Goal: Information Seeking & Learning: Compare options

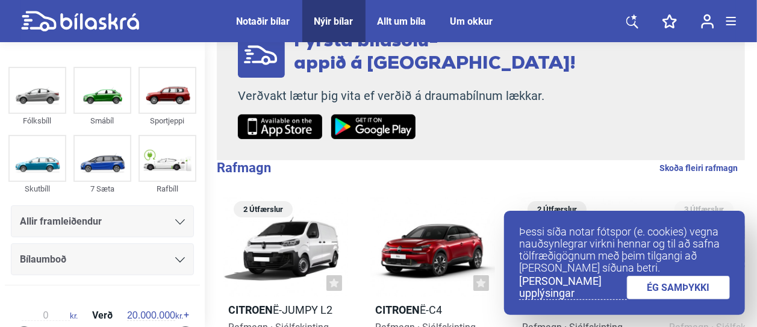
scroll to position [144, 0]
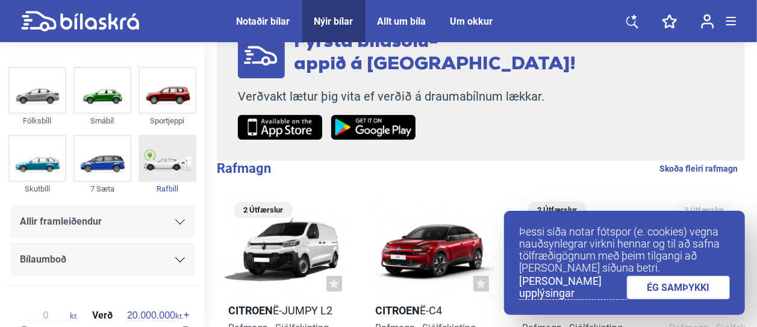
click at [159, 161] on img at bounding box center [167, 158] width 55 height 45
checkbox input "true"
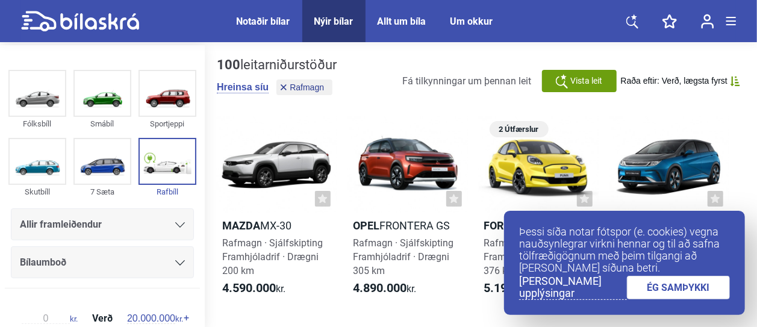
click at [659, 292] on link "ÉG SAMÞYKKI" at bounding box center [679, 287] width 104 height 23
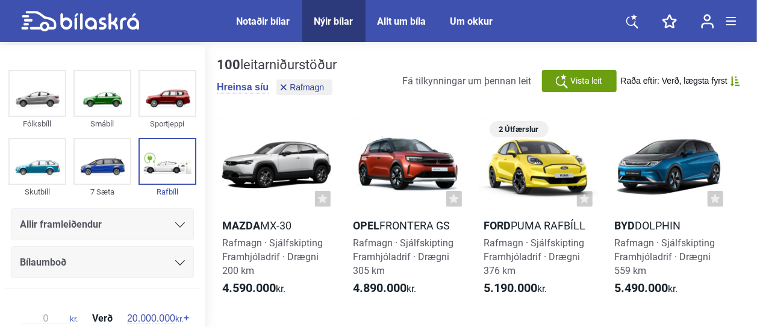
click at [254, 22] on div "Notaðir bílar" at bounding box center [264, 21] width 54 height 11
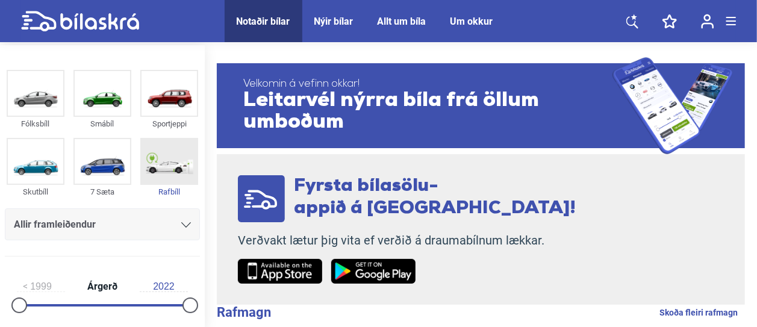
click at [158, 168] on img at bounding box center [169, 161] width 55 height 45
checkbox input "true"
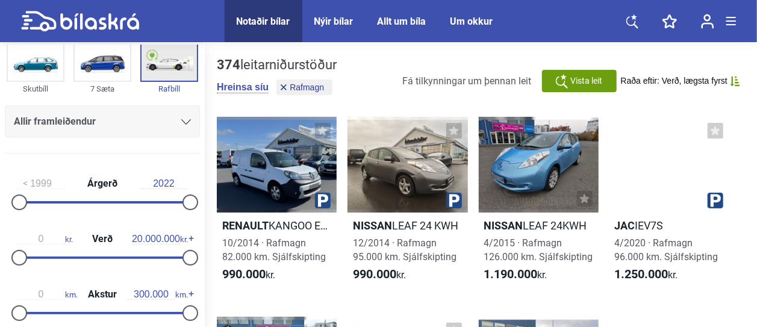
scroll to position [104, 0]
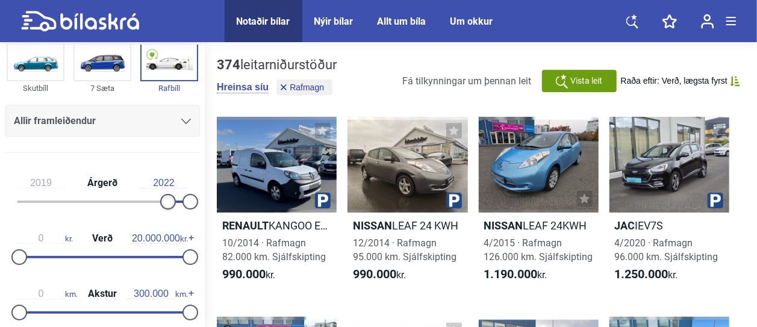
type input "2020"
drag, startPoint x: 19, startPoint y: 204, endPoint x: 169, endPoint y: 211, distance: 150.7
click at [169, 211] on div "2020 Árgerð 2022" at bounding box center [102, 190] width 195 height 55
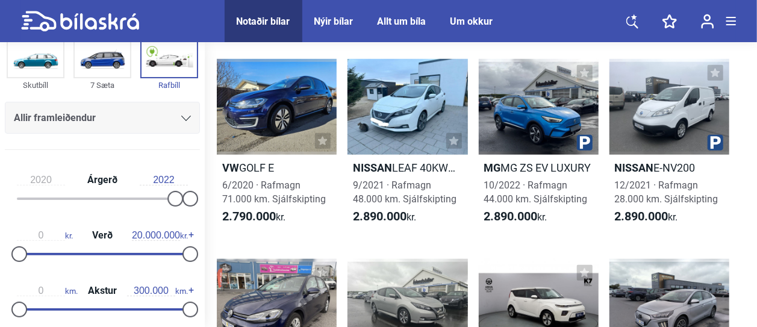
scroll to position [506, 0]
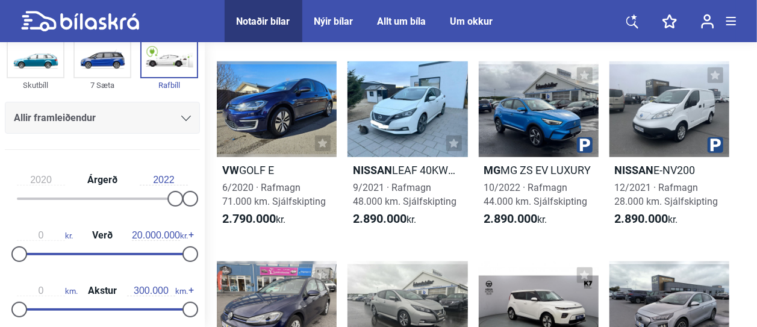
click at [182, 116] on icon at bounding box center [186, 118] width 10 height 5
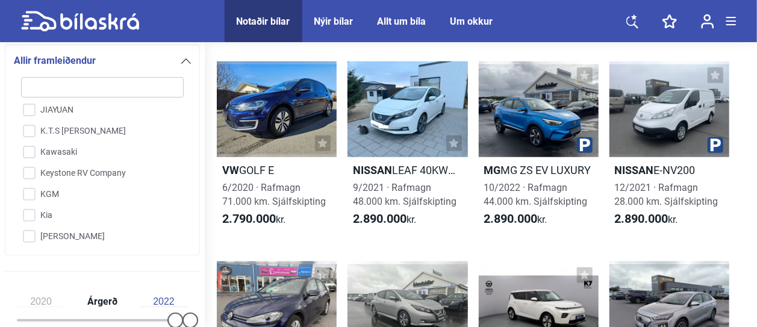
scroll to position [1332, 0]
click at [28, 214] on input "Kia" at bounding box center [95, 216] width 164 height 21
checkbox input "true"
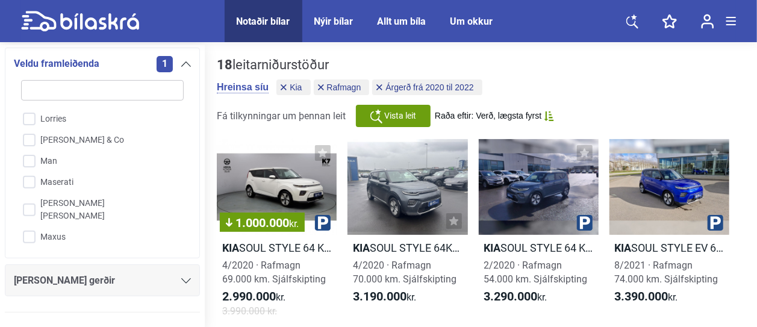
scroll to position [1748, 0]
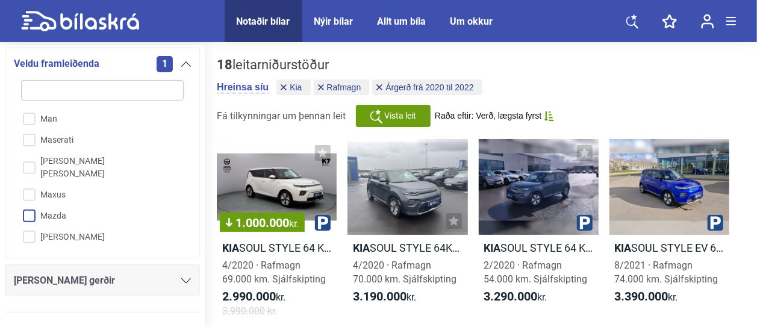
click at [29, 206] on input "Mazda" at bounding box center [95, 216] width 164 height 21
checkbox input "true"
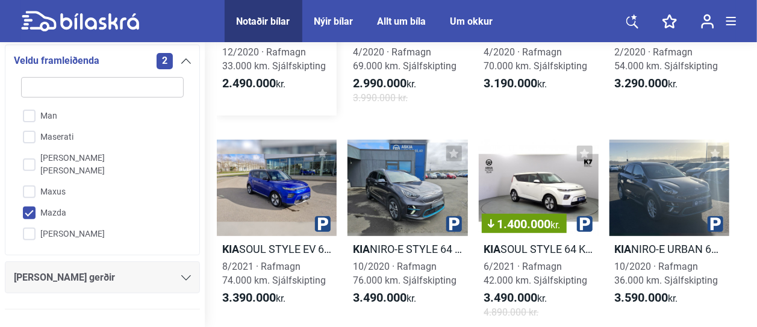
scroll to position [34, 0]
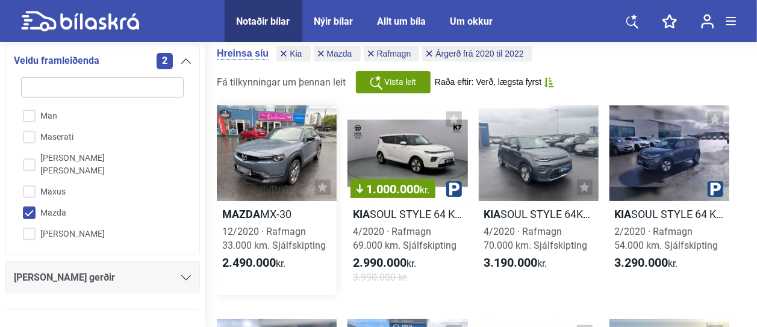
click at [267, 155] on div at bounding box center [277, 153] width 120 height 96
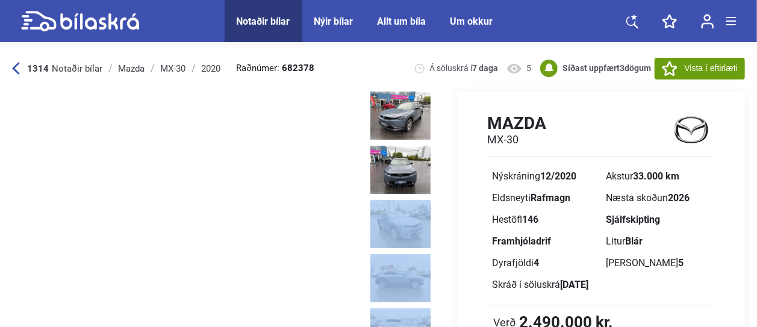
drag, startPoint x: 371, startPoint y: 206, endPoint x: 445, endPoint y: 252, distance: 86.9
click at [445, 252] on div "Deila Á söluskrá í 7 daga 5 Mazda MX-30 Nýskráning 12/2020 Akstur 33.000 km Eld…" at bounding box center [378, 297] width 733 height 410
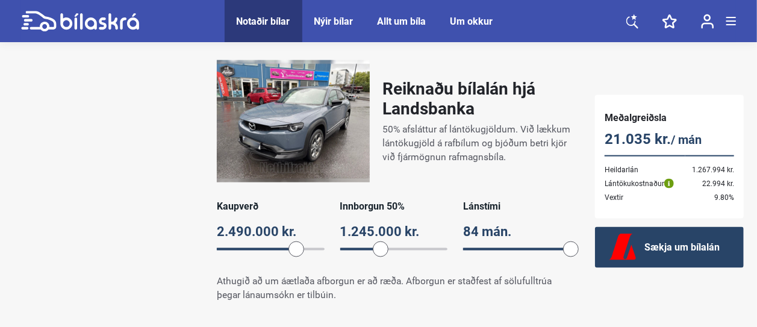
scroll to position [784, 0]
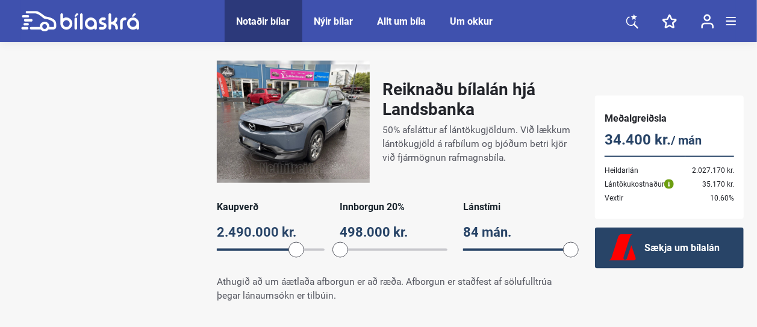
drag, startPoint x: 381, startPoint y: 251, endPoint x: 329, endPoint y: 249, distance: 52.4
click at [329, 249] on div "Kaupverð 2.490.000 kr. 2490000 Innborgun 20% 498.000 kr. 20 Lánstími 84 mán. 84" at bounding box center [394, 232] width 354 height 63
drag, startPoint x: 569, startPoint y: 249, endPoint x: 522, endPoint y: 254, distance: 47.2
click at [522, 254] on span at bounding box center [521, 250] width 16 height 16
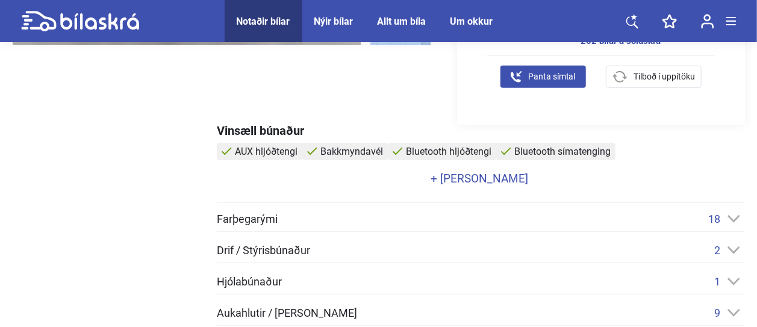
scroll to position [376, 0]
click at [487, 176] on link "+ [PERSON_NAME]" at bounding box center [479, 178] width 525 height 11
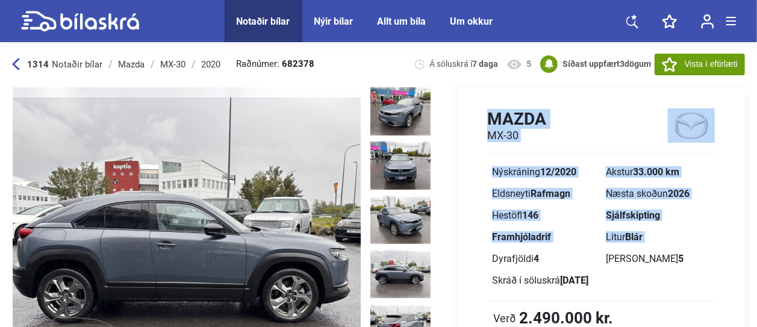
scroll to position [4, 0]
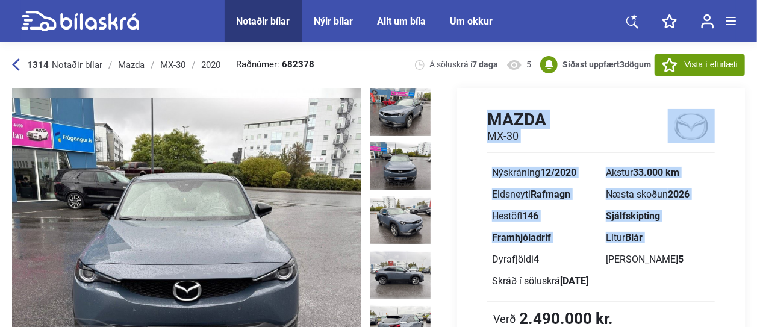
click at [399, 164] on img at bounding box center [400, 166] width 60 height 48
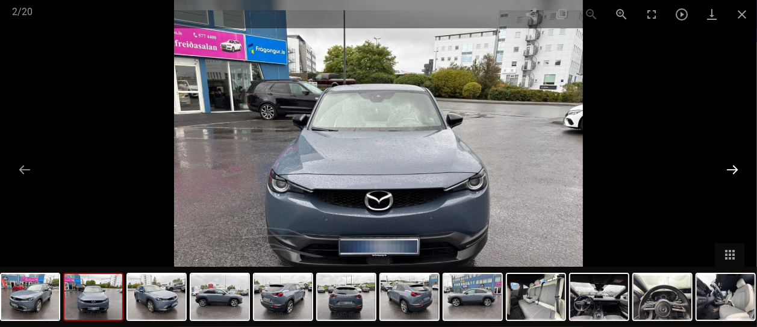
click at [723, 170] on button at bounding box center [732, 169] width 25 height 23
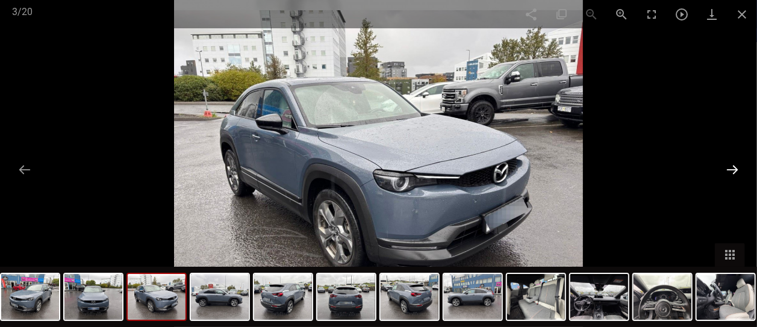
click at [723, 170] on button at bounding box center [732, 169] width 25 height 23
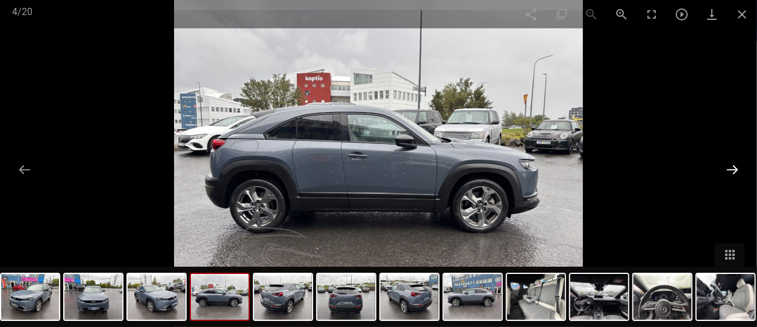
click at [723, 170] on button at bounding box center [732, 169] width 25 height 23
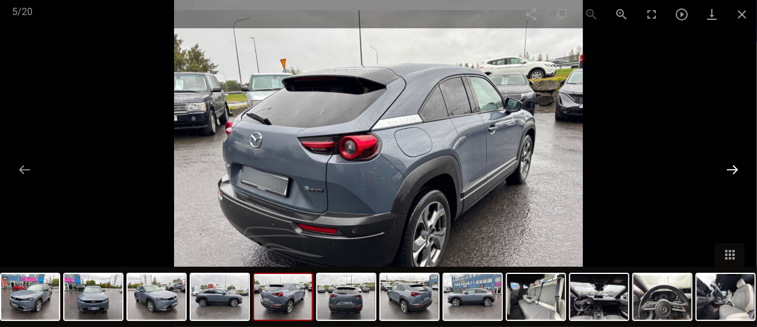
click at [723, 170] on button at bounding box center [732, 169] width 25 height 23
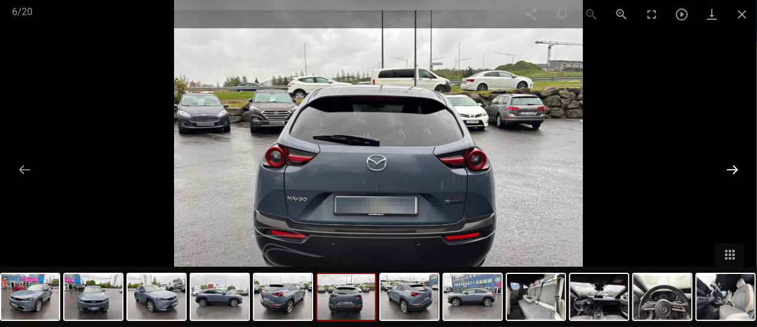
click at [723, 170] on button at bounding box center [732, 169] width 25 height 23
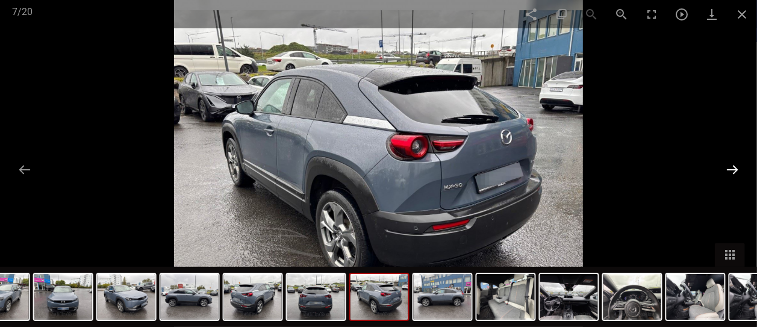
click at [723, 170] on button at bounding box center [732, 169] width 25 height 23
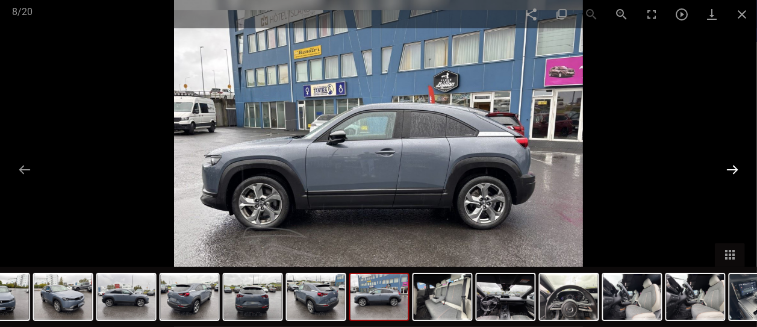
click at [723, 170] on button at bounding box center [732, 169] width 25 height 23
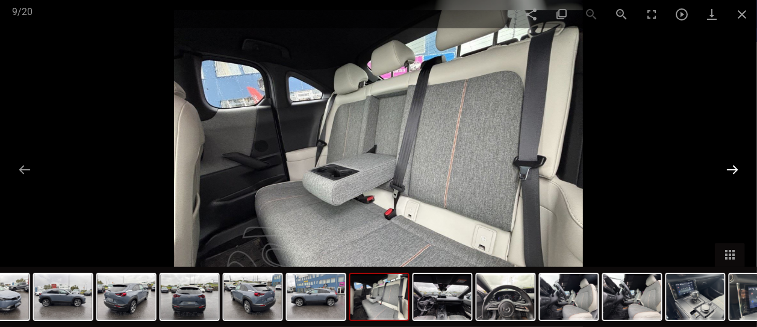
click at [723, 170] on button at bounding box center [732, 169] width 25 height 23
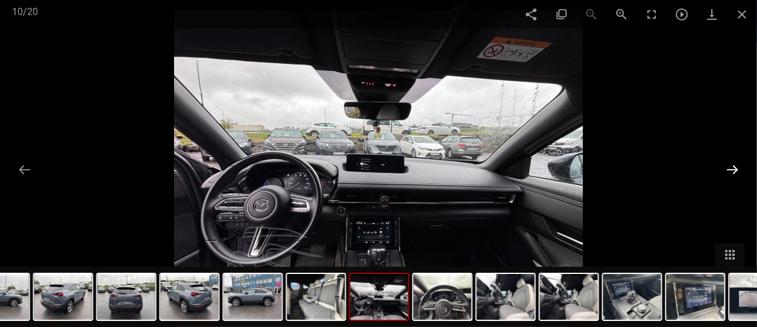
click at [723, 170] on button at bounding box center [732, 169] width 25 height 23
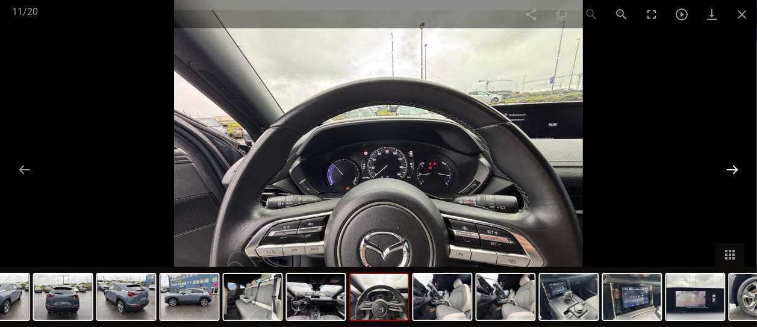
click at [723, 170] on button at bounding box center [732, 169] width 25 height 23
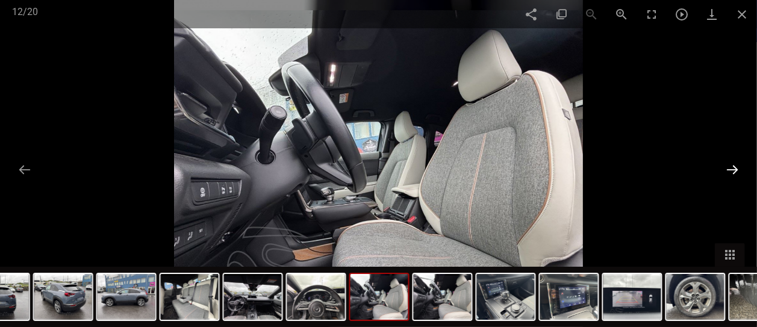
click at [723, 170] on button at bounding box center [732, 169] width 25 height 23
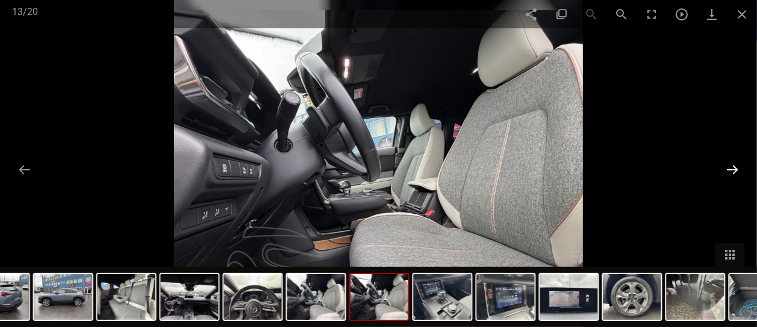
click at [723, 170] on button at bounding box center [732, 169] width 25 height 23
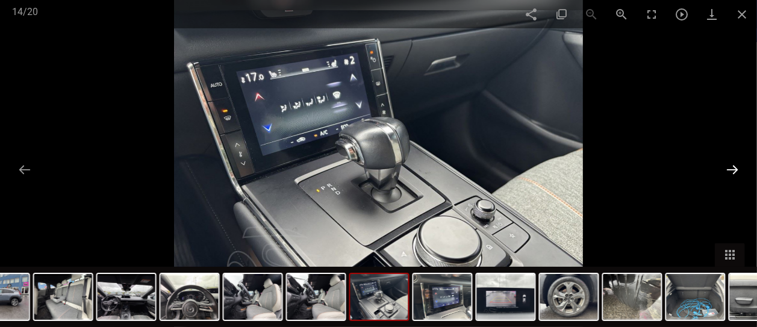
click at [723, 170] on button at bounding box center [732, 169] width 25 height 23
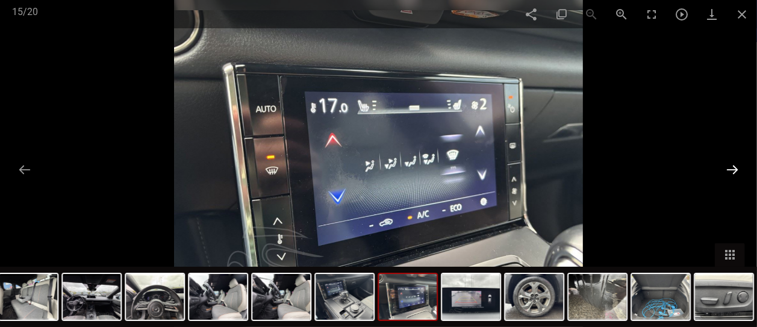
click at [723, 170] on button at bounding box center [732, 169] width 25 height 23
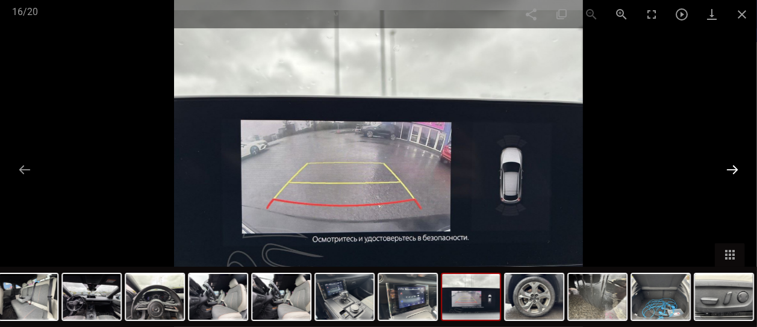
click at [723, 170] on button at bounding box center [732, 169] width 25 height 23
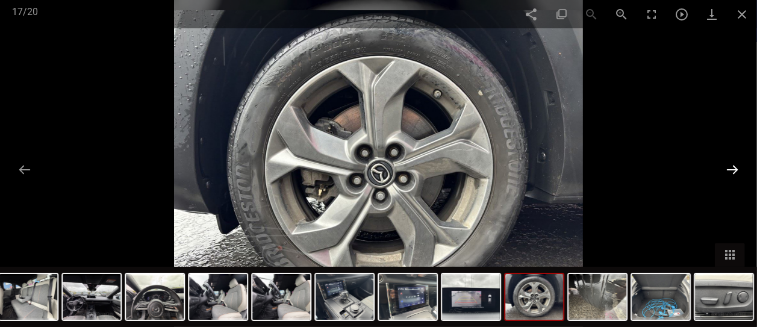
click at [723, 170] on button at bounding box center [732, 169] width 25 height 23
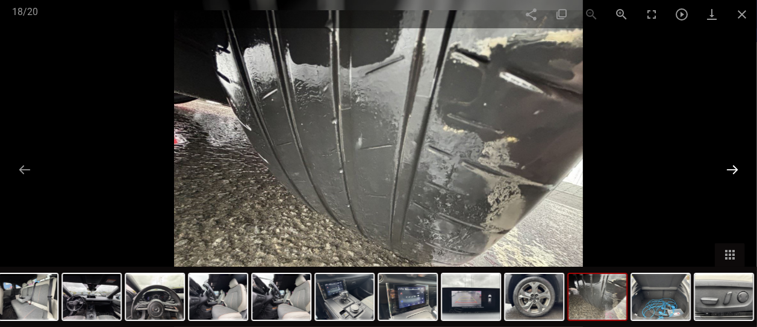
click at [723, 170] on button at bounding box center [732, 169] width 25 height 23
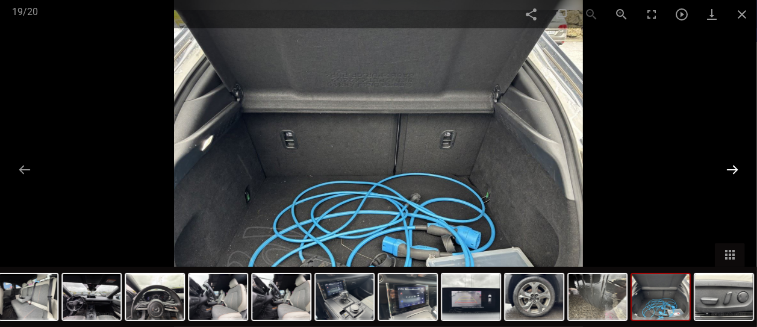
click at [723, 170] on button at bounding box center [732, 169] width 25 height 23
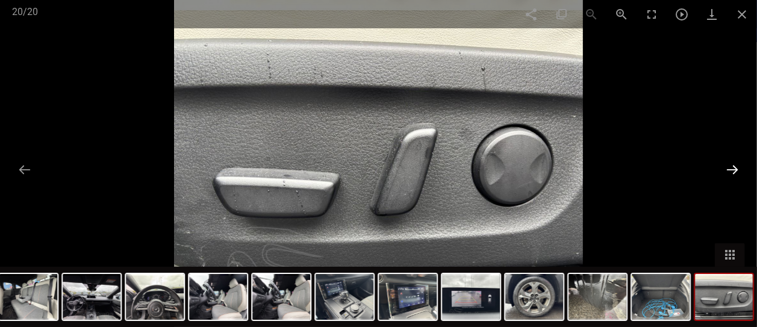
click at [723, 170] on button at bounding box center [732, 169] width 25 height 23
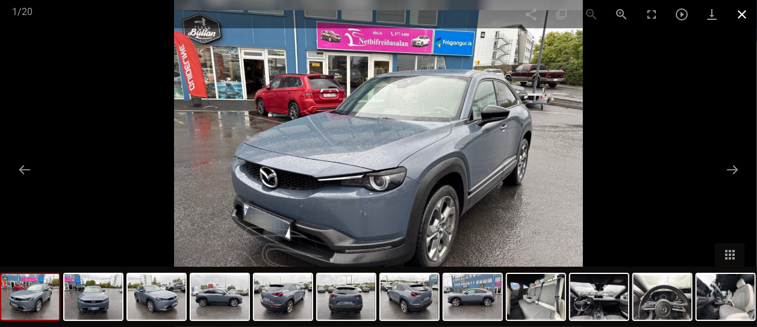
click at [744, 13] on span at bounding box center [742, 14] width 30 height 28
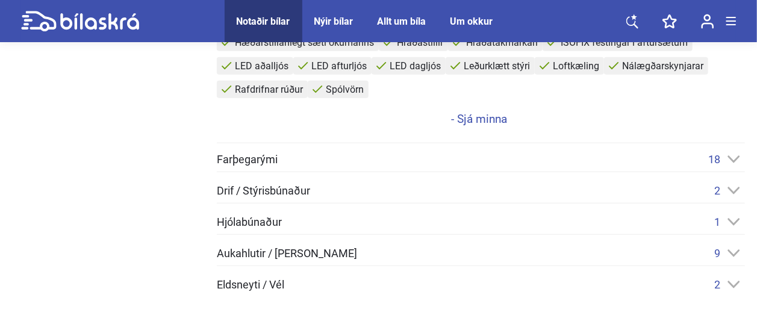
scroll to position [584, 0]
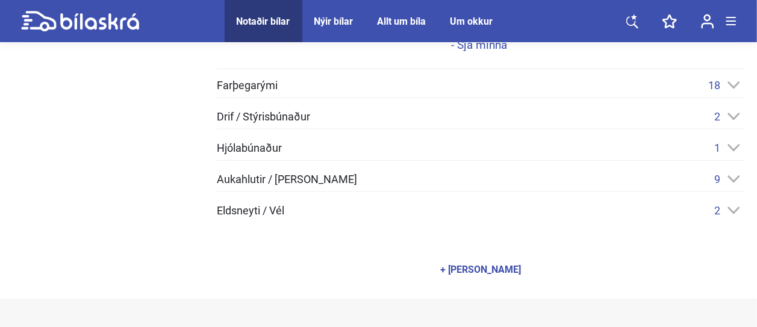
click at [494, 268] on div "+ [PERSON_NAME]" at bounding box center [481, 270] width 81 height 10
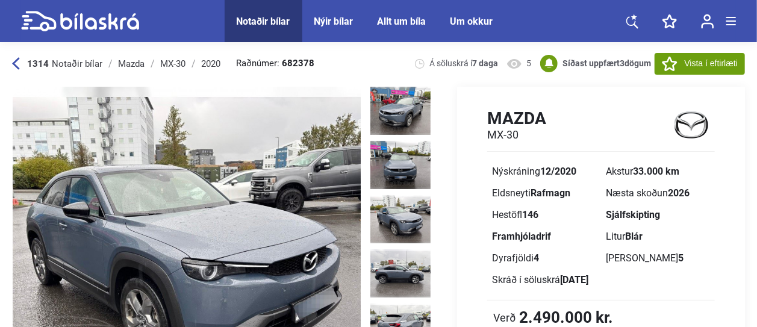
scroll to position [0, 0]
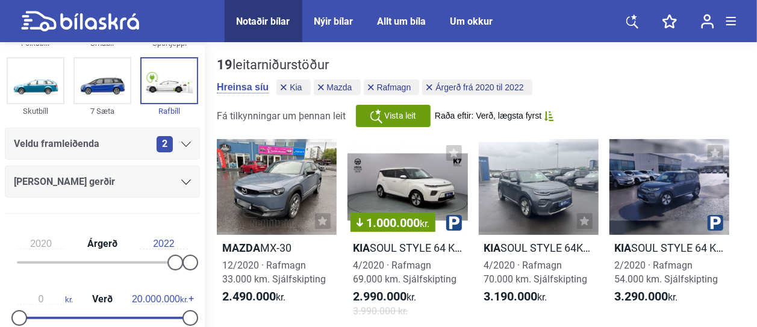
scroll to position [85, 0]
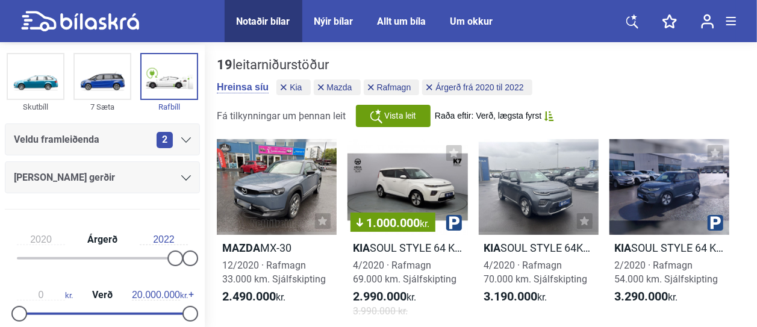
click at [182, 179] on icon at bounding box center [186, 177] width 10 height 5
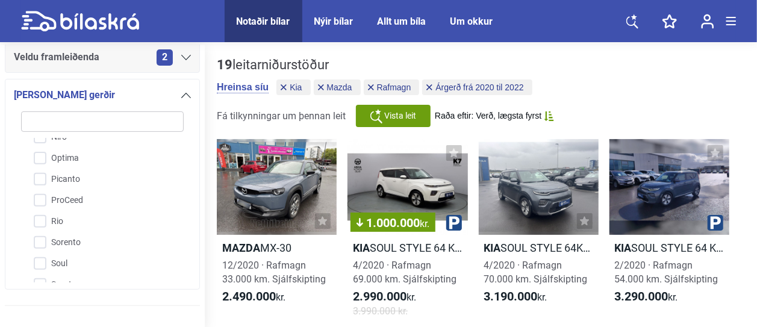
scroll to position [0, 0]
click at [184, 61] on div "2" at bounding box center [174, 57] width 34 height 16
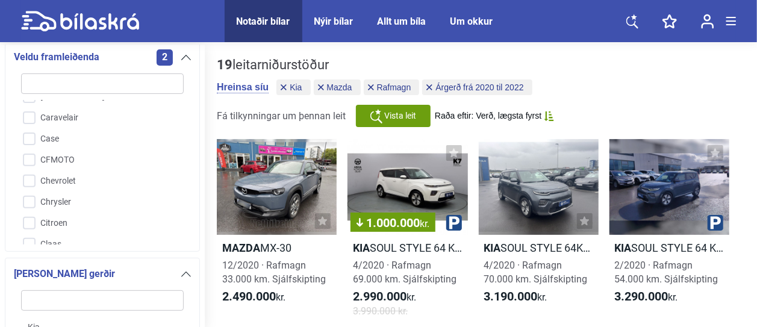
click at [62, 170] on input "CFMOTO" at bounding box center [95, 160] width 164 height 21
checkbox input "true"
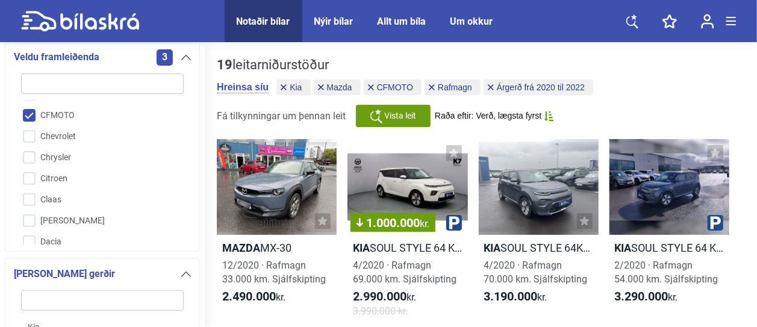
scroll to position [519, 0]
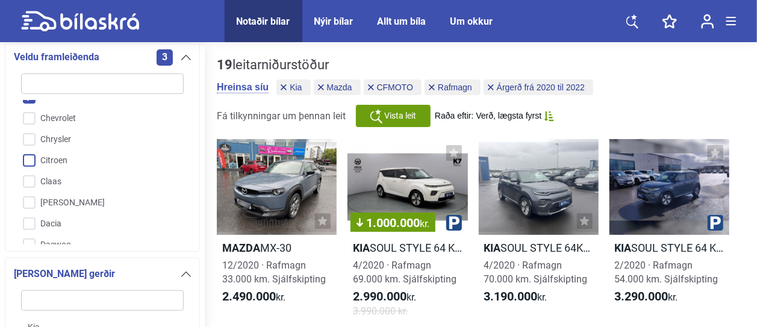
click at [31, 163] on input "Citroen" at bounding box center [95, 161] width 164 height 21
checkbox input "true"
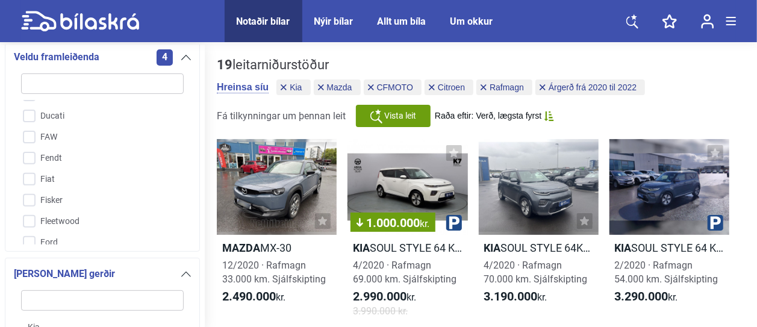
scroll to position [750, 0]
click at [30, 160] on input "Fiat" at bounding box center [95, 161] width 164 height 21
checkbox input "true"
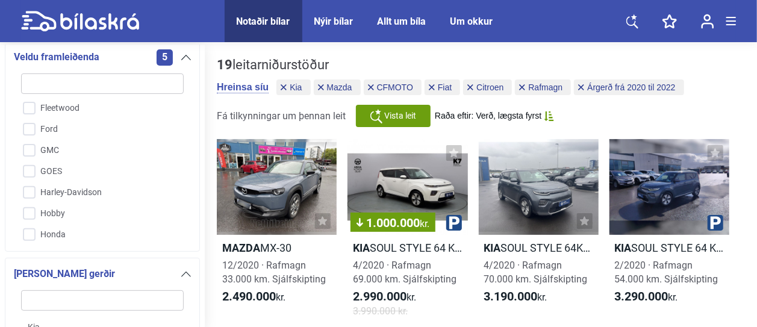
scroll to position [890, 0]
click at [23, 186] on input "Honda" at bounding box center [95, 190] width 164 height 21
checkbox input "true"
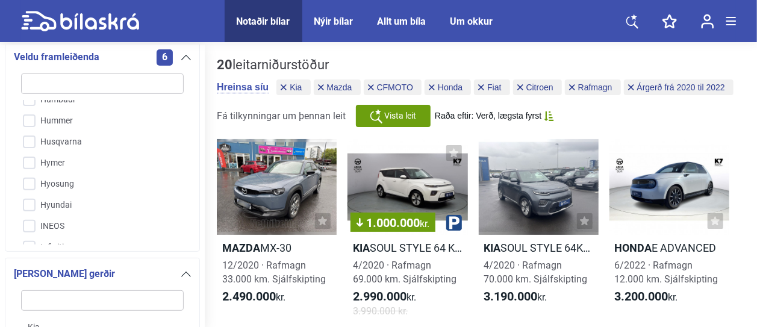
scroll to position [1031, 0]
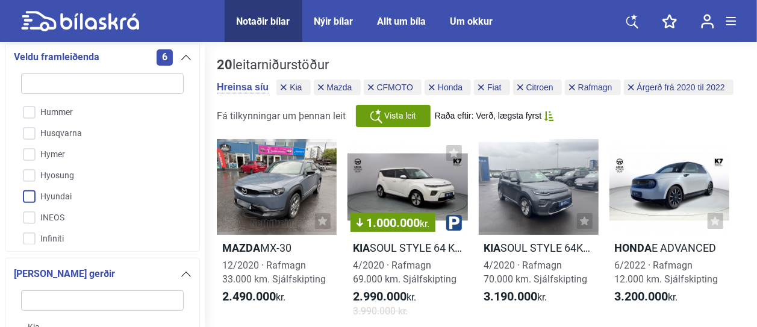
click at [30, 195] on input "Hyundai" at bounding box center [95, 197] width 164 height 21
checkbox input "true"
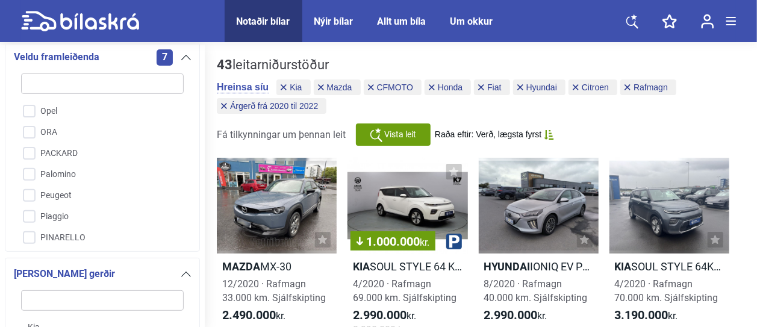
scroll to position [2154, 0]
click at [31, 186] on input "Peugeot" at bounding box center [95, 196] width 164 height 21
checkbox input "true"
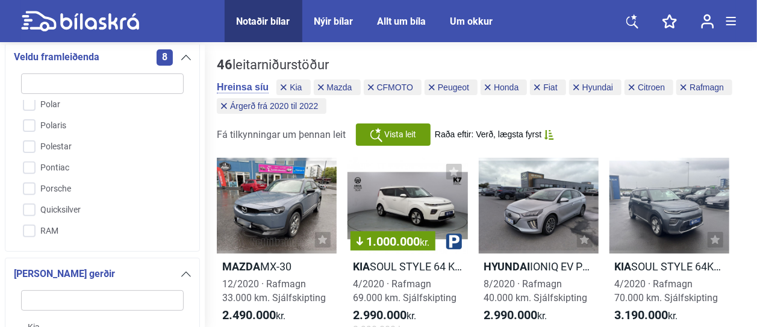
scroll to position [2336, 0]
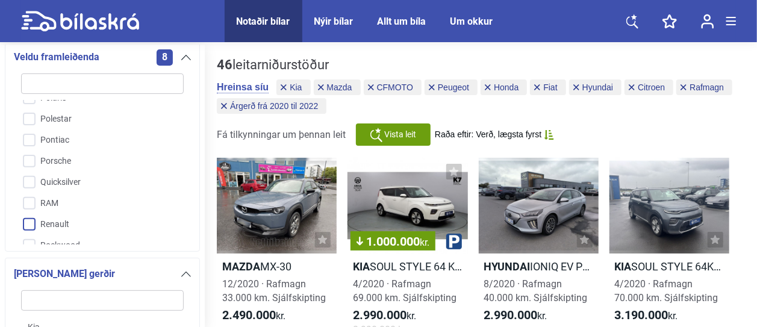
click at [30, 214] on input "Renault" at bounding box center [95, 224] width 164 height 21
checkbox input "true"
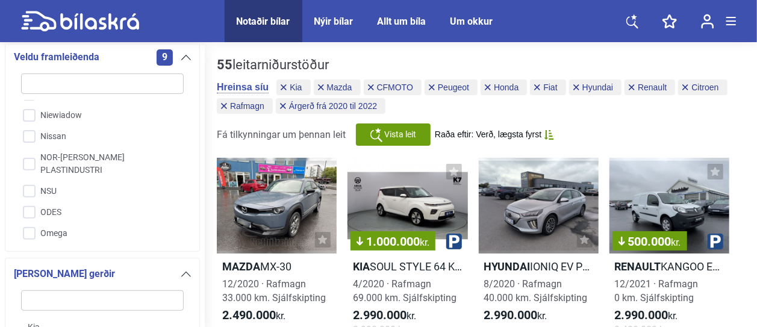
scroll to position [2001, 0]
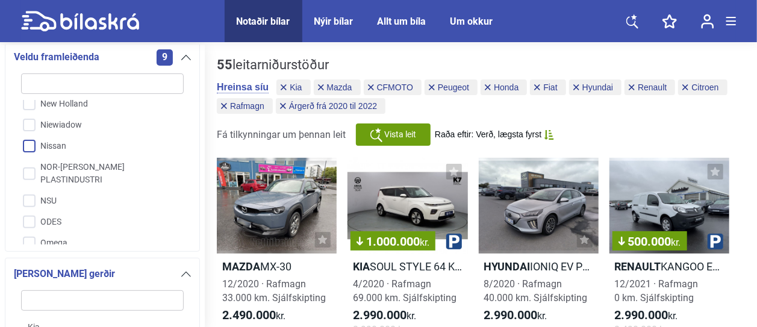
click at [30, 136] on input "Nissan" at bounding box center [95, 146] width 164 height 21
checkbox input "true"
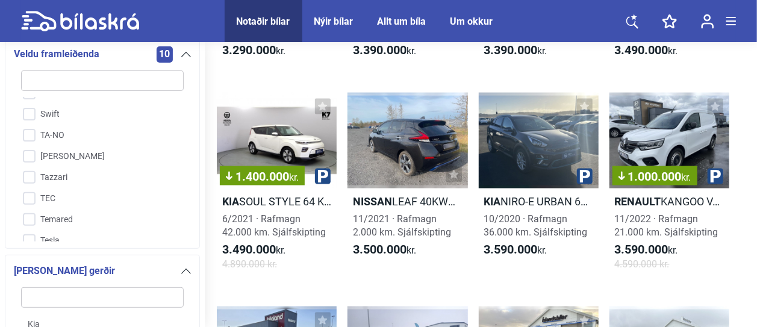
scroll to position [2759, 0]
click at [27, 210] on input "Tesla" at bounding box center [95, 220] width 164 height 21
checkbox input "true"
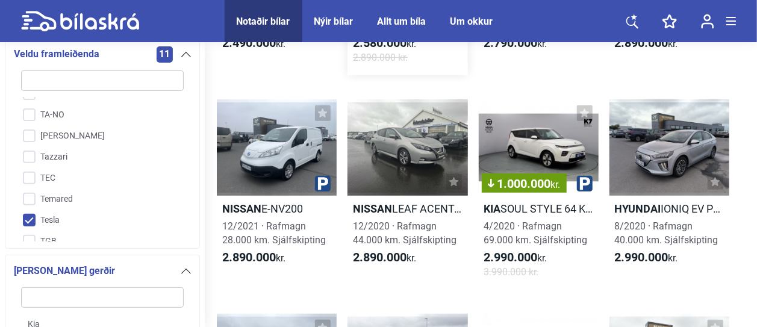
scroll to position [273, 0]
click at [660, 162] on div at bounding box center [670, 147] width 120 height 96
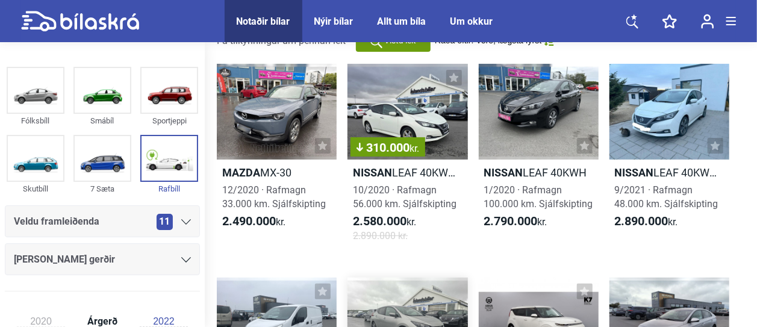
scroll to position [40, 0]
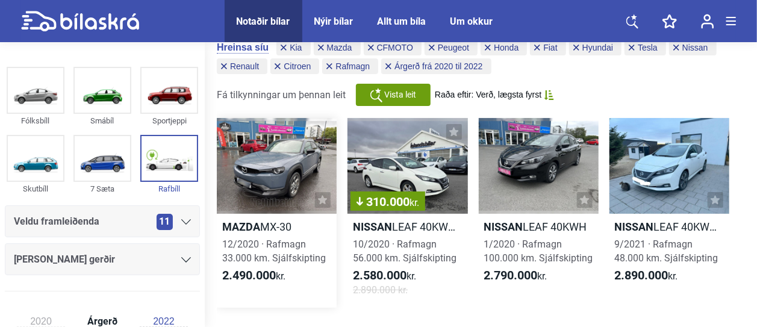
click at [277, 167] on div at bounding box center [277, 166] width 120 height 96
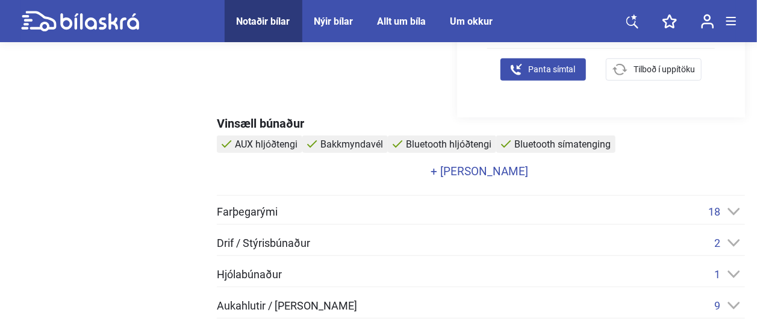
scroll to position [385, 0]
click at [477, 171] on link "+ [PERSON_NAME]" at bounding box center [479, 170] width 525 height 11
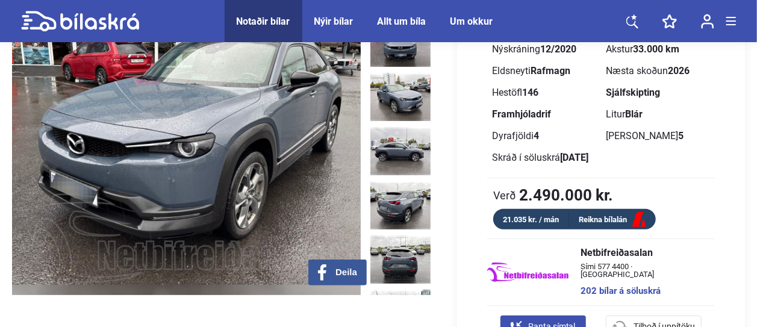
scroll to position [0, 0]
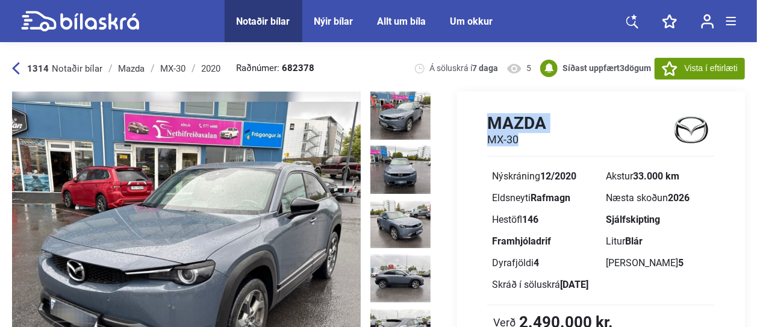
drag, startPoint x: 484, startPoint y: 119, endPoint x: 535, endPoint y: 146, distance: 58.5
click at [535, 146] on div "Mazda MX-30 Nýskráning 12/2020 Akstur 33.000 km Eldsneyti Rafmagn Næsta skoðun …" at bounding box center [601, 235] width 288 height 244
copy div "Mazda MX-30"
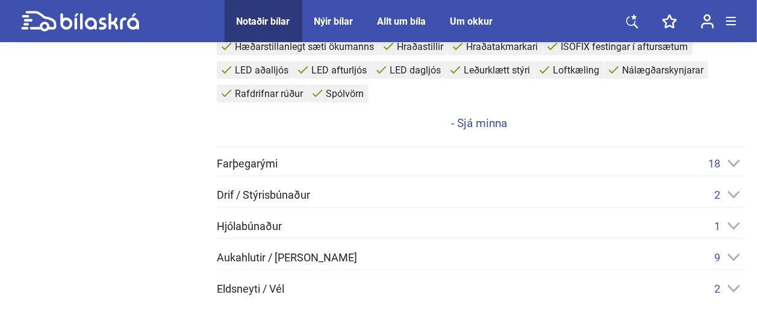
scroll to position [506, 0]
click at [730, 162] on icon at bounding box center [734, 163] width 13 height 8
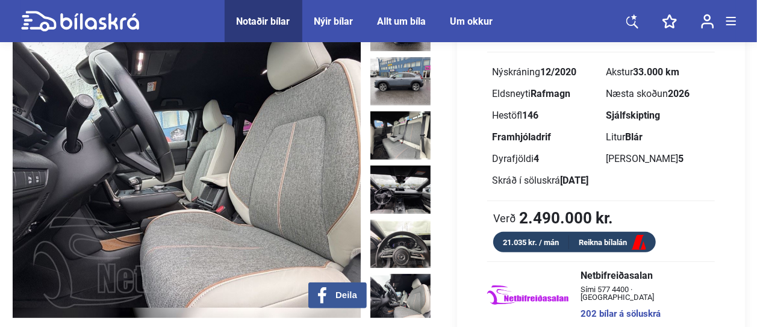
scroll to position [0, 0]
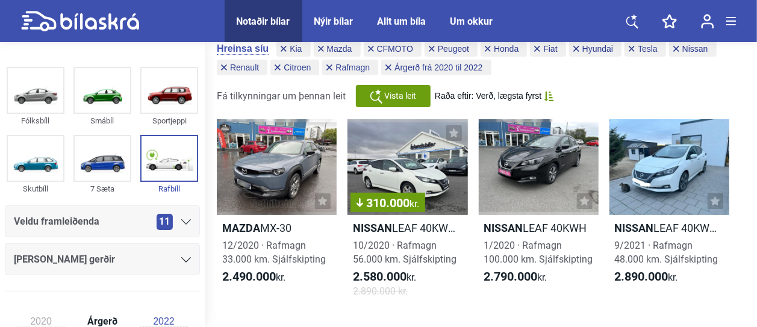
scroll to position [40, 0]
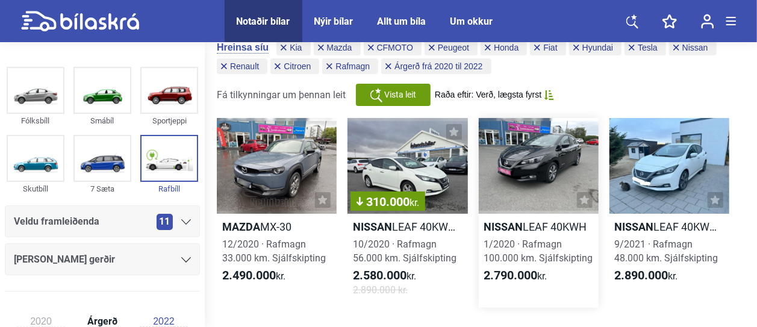
click at [522, 224] on b "Nissan" at bounding box center [503, 226] width 39 height 13
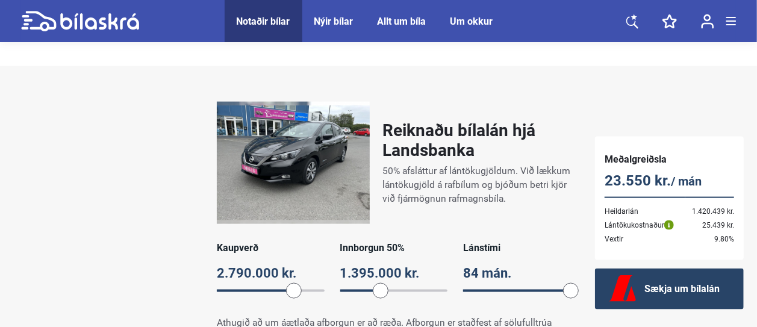
scroll to position [767, 0]
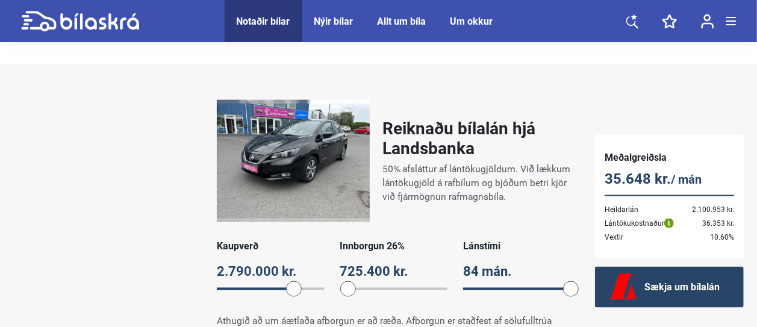
drag, startPoint x: 381, startPoint y: 291, endPoint x: 348, endPoint y: 291, distance: 32.5
click at [348, 291] on span at bounding box center [348, 289] width 16 height 16
drag, startPoint x: 567, startPoint y: 291, endPoint x: 524, endPoint y: 295, distance: 43.5
click at [524, 295] on span at bounding box center [521, 289] width 16 height 16
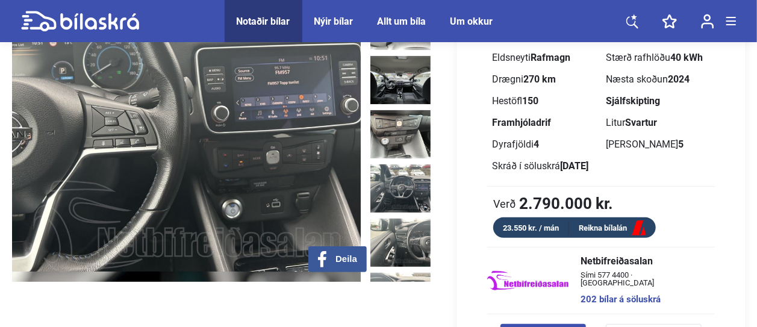
scroll to position [0, 0]
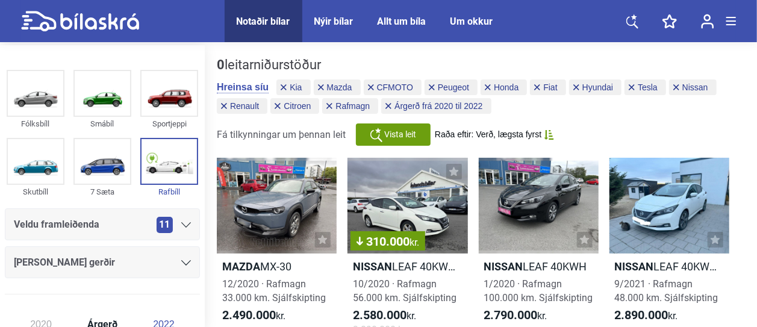
scroll to position [40, 0]
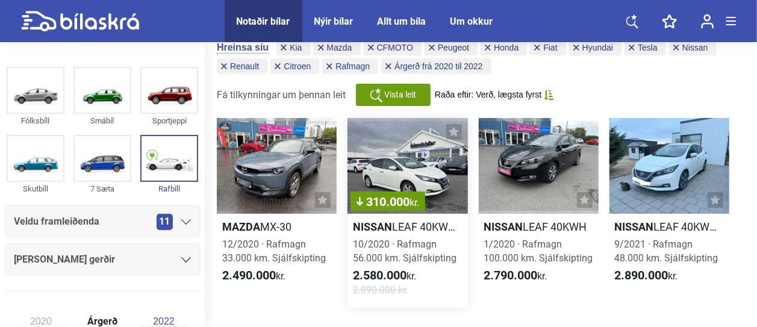
click at [401, 166] on div "310.000 kr." at bounding box center [408, 166] width 120 height 96
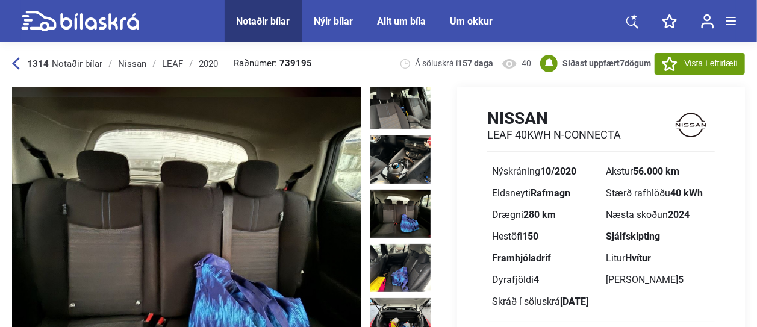
scroll to position [811, 0]
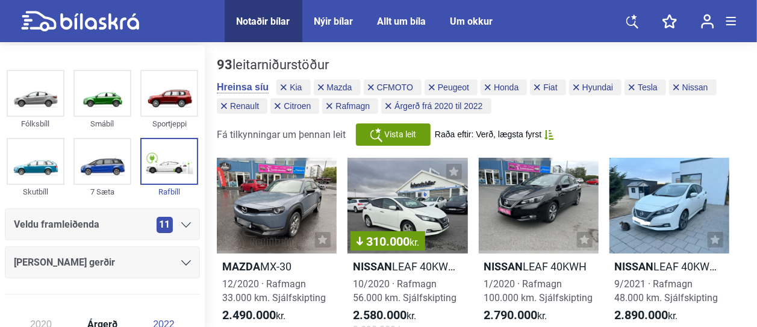
click at [533, 134] on span "Raða eftir: Verð, lægsta fyrst" at bounding box center [488, 134] width 107 height 10
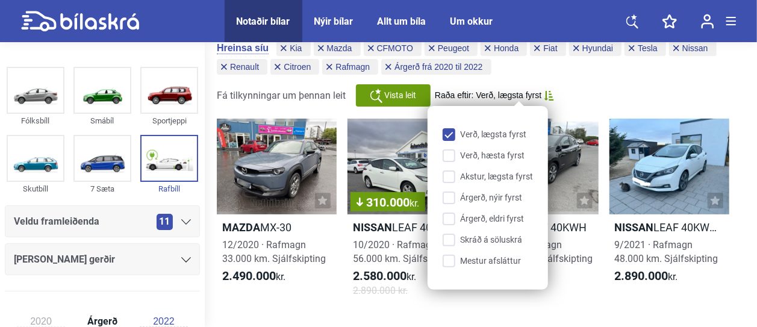
scroll to position [39, 0]
click at [449, 176] on input "Akstur, lægsta fyrst" at bounding box center [490, 178] width 90 height 13
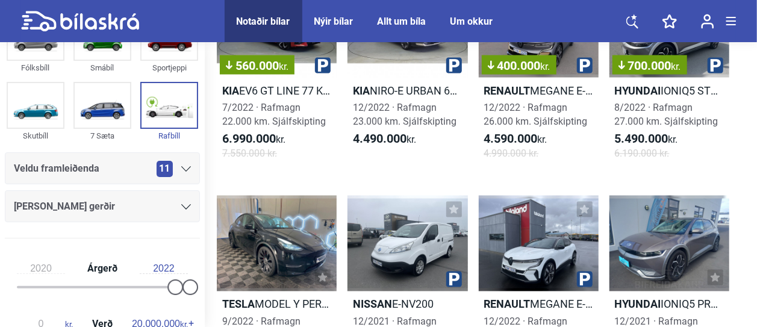
scroll to position [98, 0]
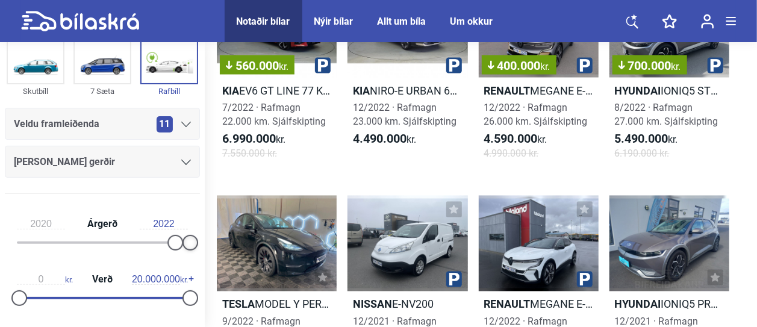
click at [188, 243] on div at bounding box center [191, 243] width 16 height 16
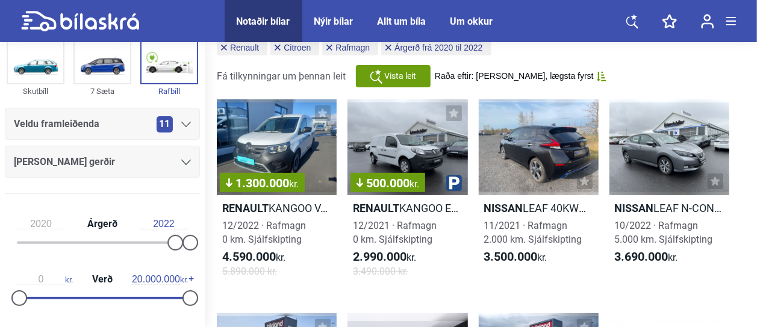
scroll to position [0, 0]
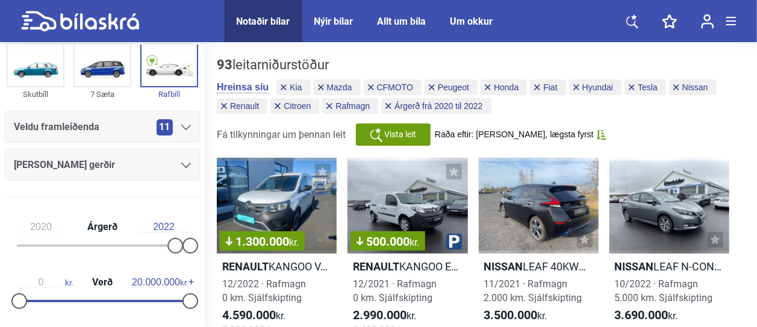
click at [536, 135] on span "Raða eftir: [PERSON_NAME], lægsta fyrst" at bounding box center [514, 134] width 159 height 10
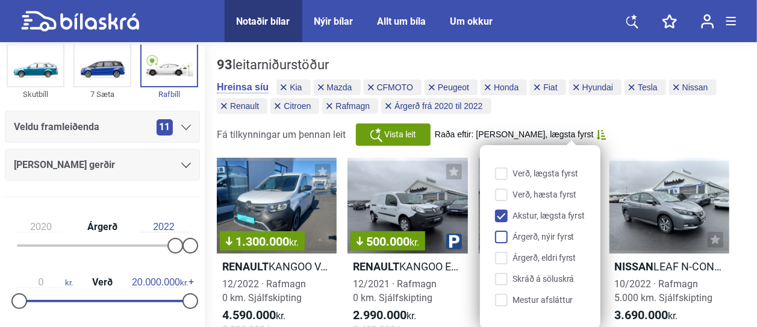
click at [498, 237] on input "Árgerð, nýir fyrst" at bounding box center [543, 237] width 90 height 13
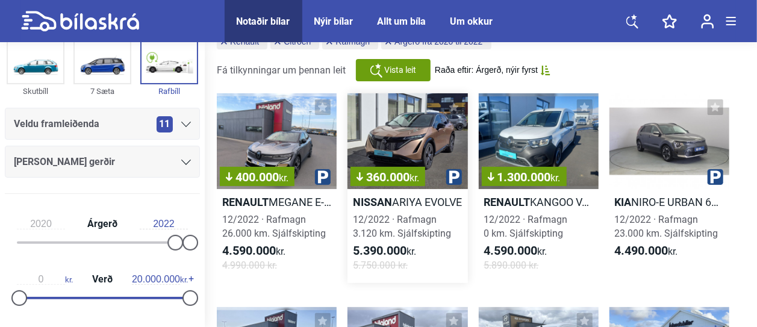
scroll to position [65, 0]
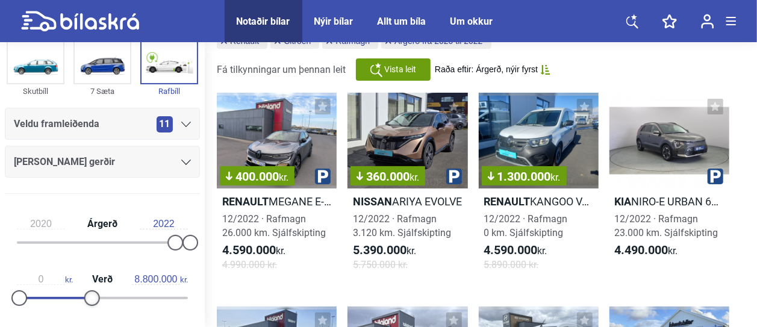
drag, startPoint x: 186, startPoint y: 297, endPoint x: 93, endPoint y: 295, distance: 93.4
click at [93, 295] on div at bounding box center [92, 298] width 16 height 16
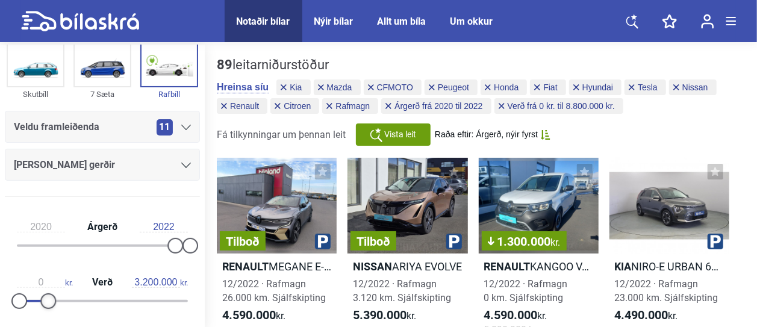
type input "3.100.000"
drag, startPoint x: 95, startPoint y: 301, endPoint x: 47, endPoint y: 301, distance: 47.6
click at [47, 301] on div at bounding box center [46, 301] width 16 height 16
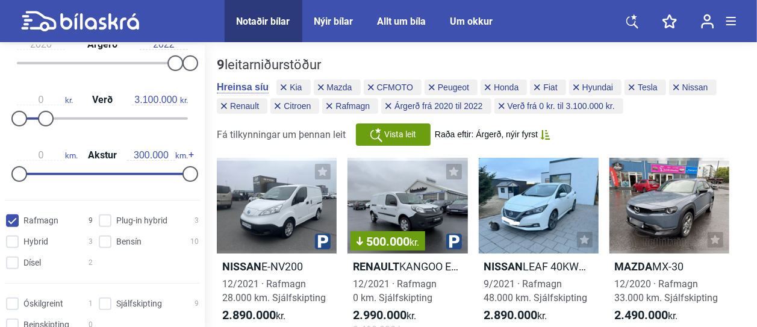
scroll to position [338, 0]
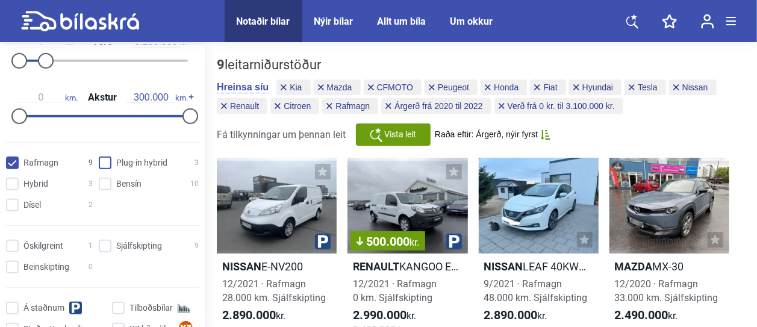
click at [105, 161] on hybrid "Plug-in hybrid 3" at bounding box center [151, 163] width 100 height 13
checkbox hybrid "true"
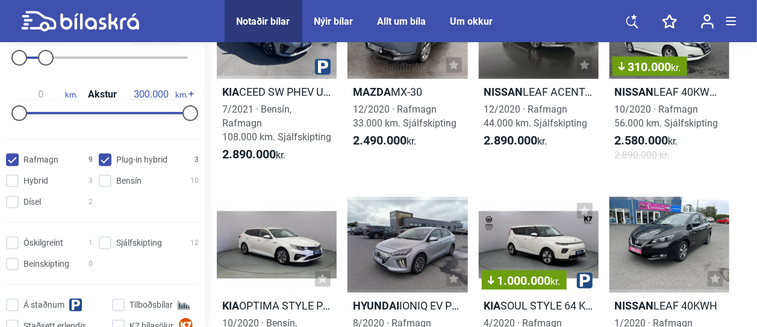
scroll to position [443, 0]
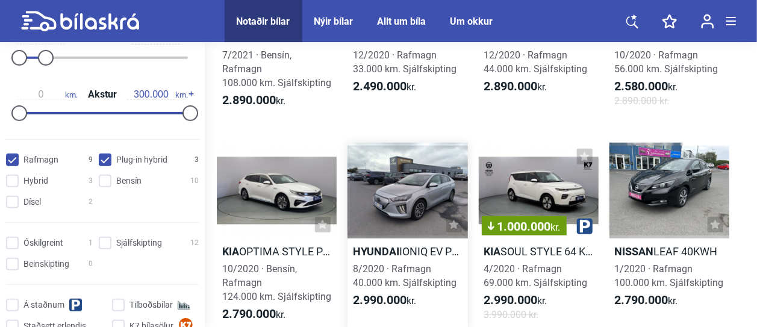
click at [399, 205] on div at bounding box center [408, 191] width 120 height 96
